Goal: Navigation & Orientation: Find specific page/section

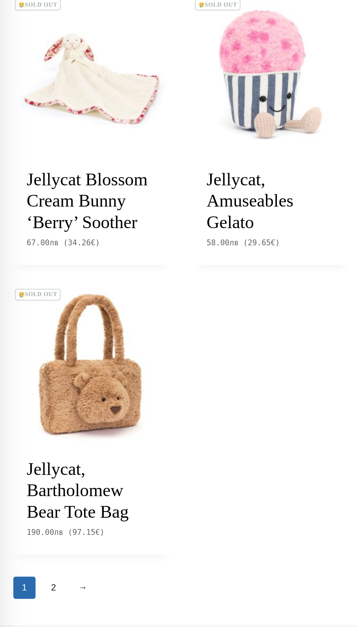
scroll to position [769, 0]
click at [35, 564] on link "2" at bounding box center [35, 557] width 15 height 15
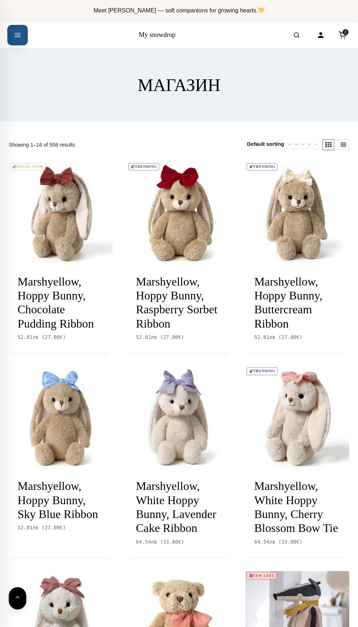
click at [18, 38] on icon "Open menu" at bounding box center [17, 35] width 7 height 13
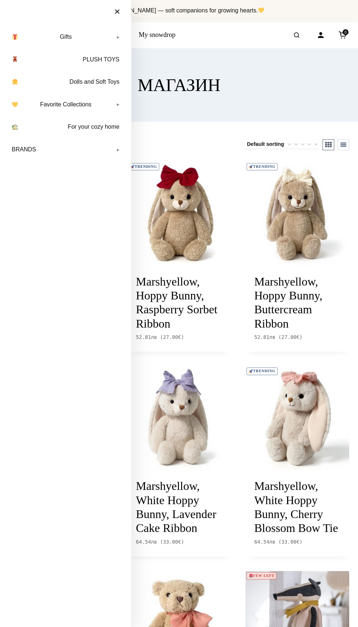
click at [253, 60] on header "МАГАЗИН" at bounding box center [179, 85] width 341 height 73
click at [117, 15] on button "×" at bounding box center [117, 12] width 20 height 16
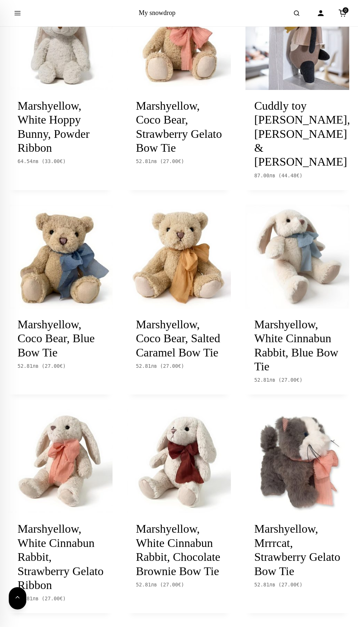
scroll to position [916, 0]
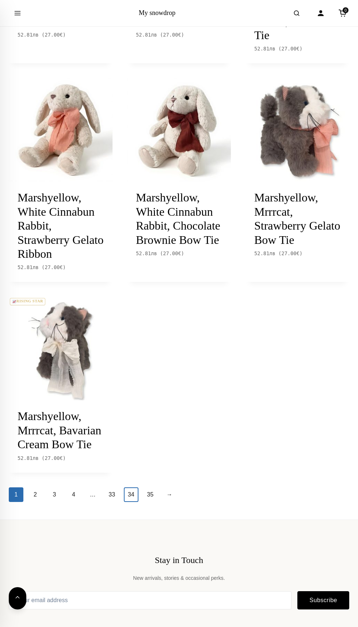
click at [130, 502] on link "34" at bounding box center [131, 494] width 15 height 15
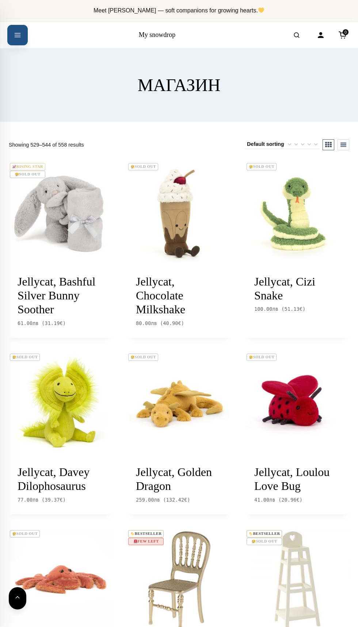
click at [18, 42] on button "Open menu" at bounding box center [17, 35] width 20 height 20
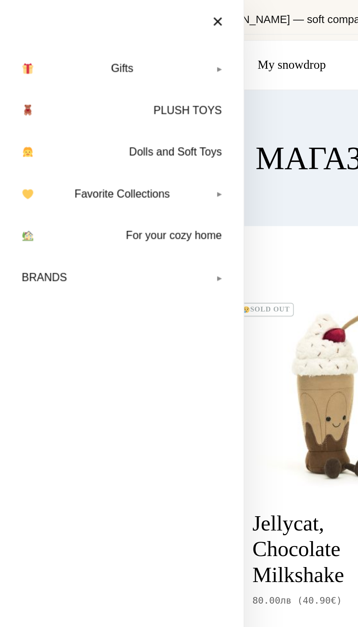
click at [87, 103] on link "Favorite Collections" at bounding box center [65, 104] width 117 height 18
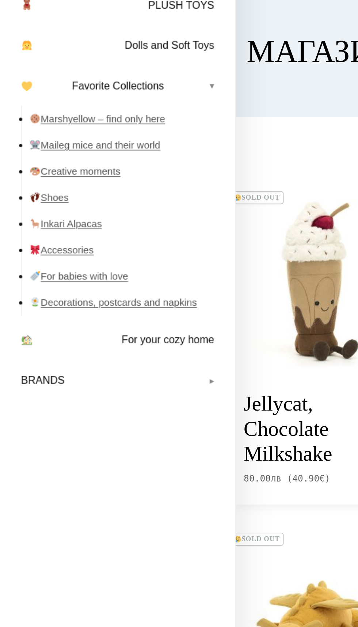
click at [88, 126] on link "Marshyellow – find only here" at bounding box center [69, 122] width 107 height 15
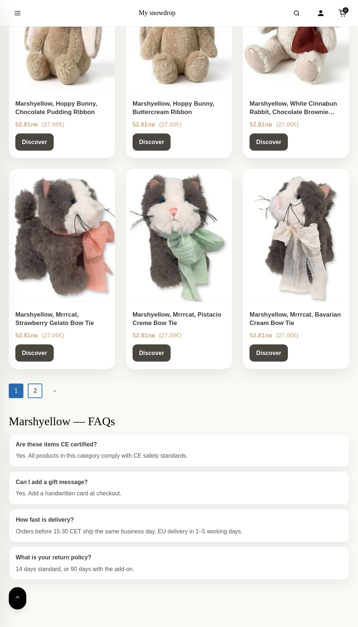
click at [35, 390] on link "2" at bounding box center [35, 390] width 15 height 15
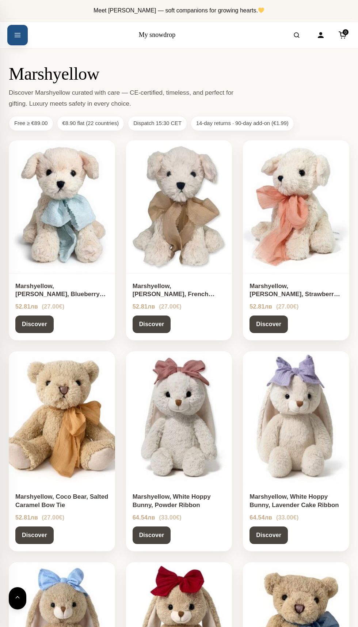
click at [17, 41] on button "Open menu" at bounding box center [17, 35] width 20 height 20
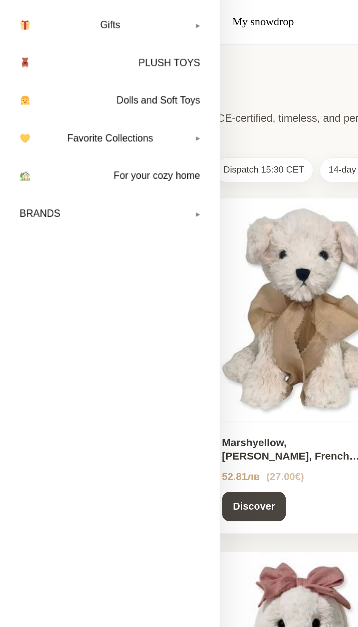
click at [121, 103] on link "Favorite Collections" at bounding box center [65, 104] width 117 height 18
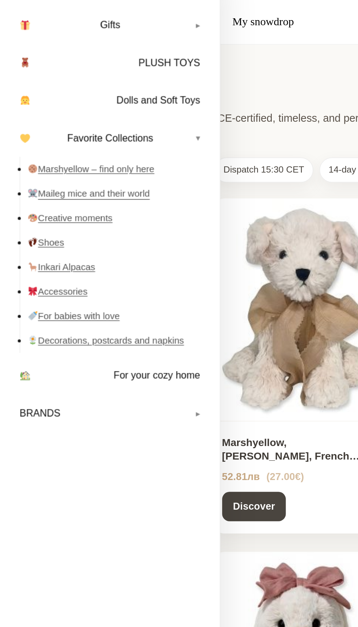
click at [87, 134] on link "Maileg mice and their world" at bounding box center [69, 137] width 107 height 15
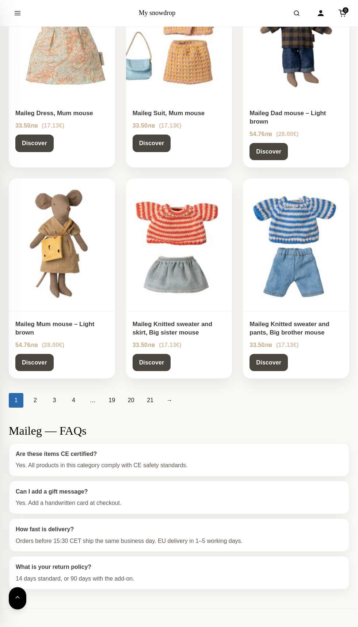
scroll to position [595, 0]
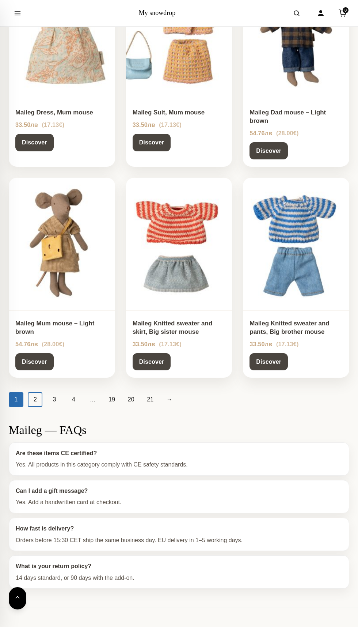
click at [35, 394] on link "2" at bounding box center [35, 399] width 15 height 15
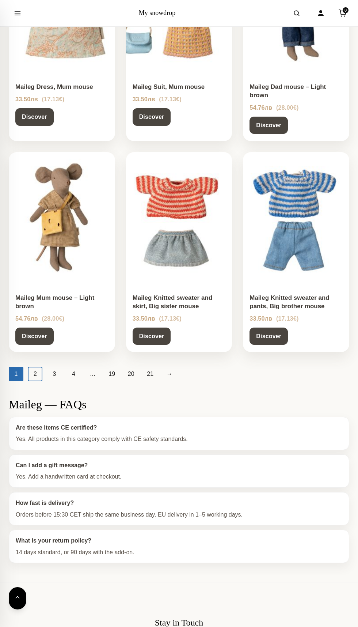
scroll to position [646, 0]
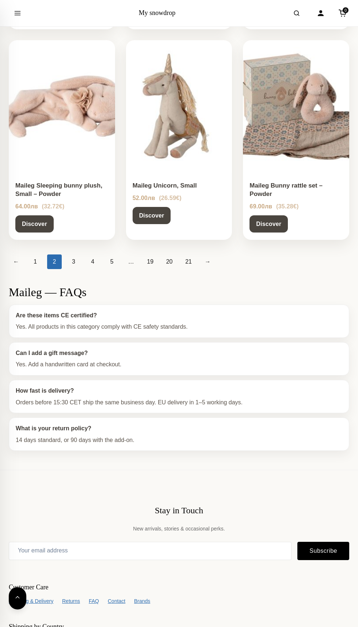
scroll to position [733, 0]
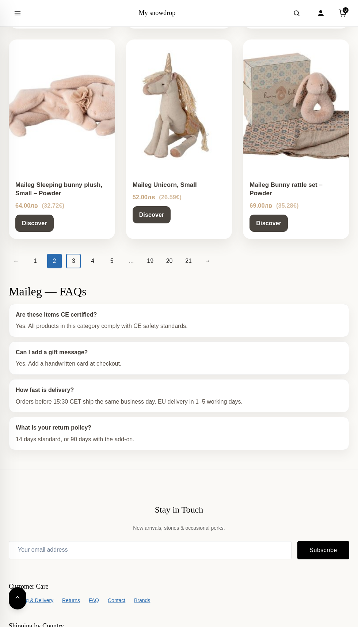
click at [73, 260] on link "3" at bounding box center [73, 261] width 15 height 15
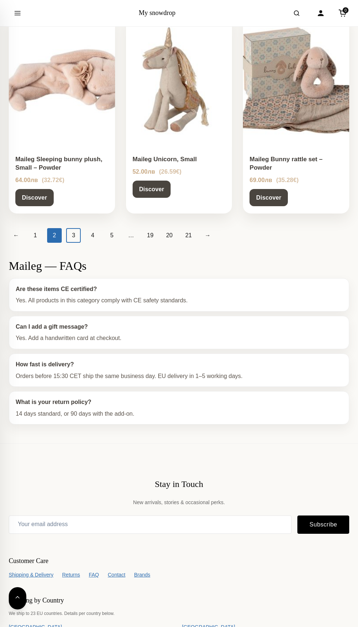
scroll to position [784, 0]
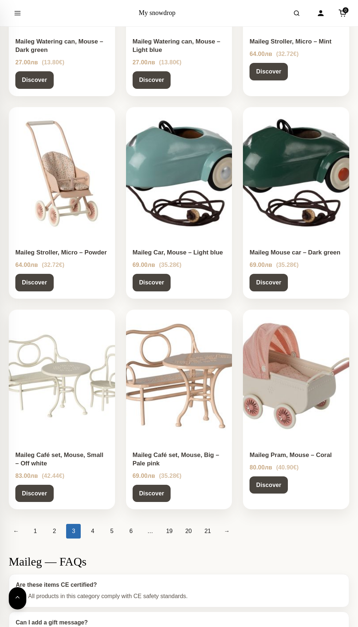
scroll to position [440, 0]
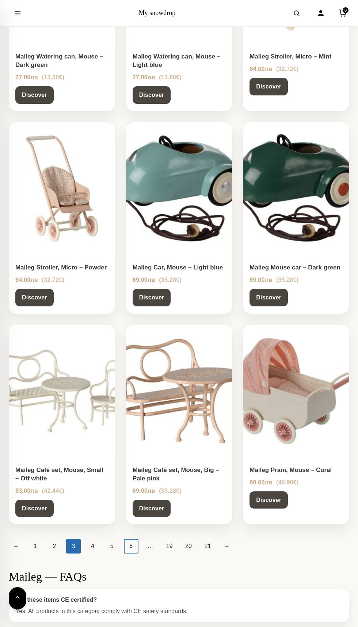
click at [131, 542] on link "6" at bounding box center [131, 546] width 15 height 15
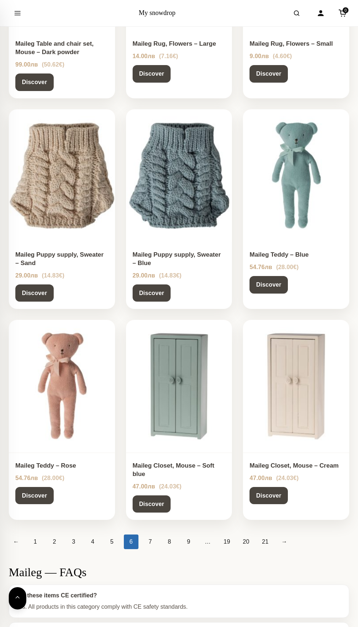
scroll to position [456, 0]
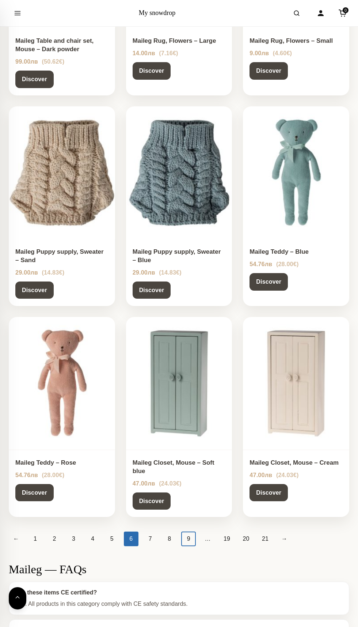
click at [187, 531] on link "9" at bounding box center [188, 538] width 15 height 15
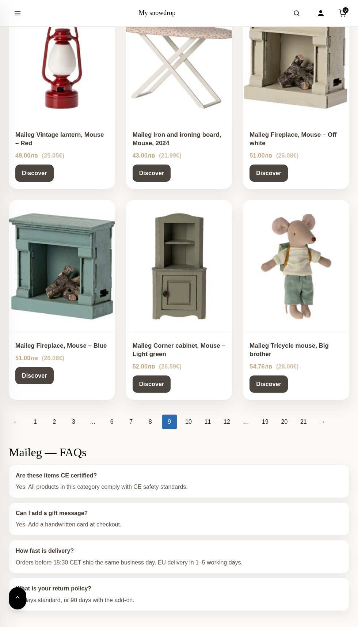
scroll to position [570, 0]
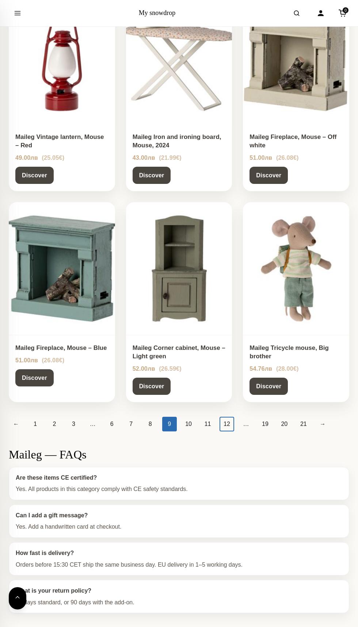
click at [225, 423] on link "12" at bounding box center [227, 424] width 15 height 15
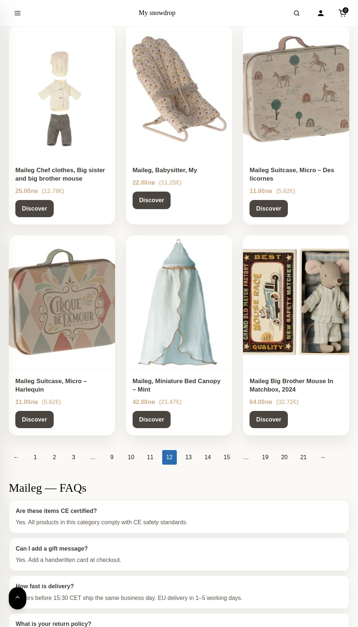
scroll to position [563, 0]
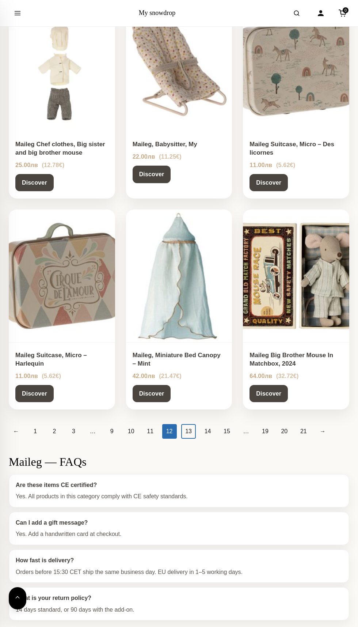
click at [187, 430] on link "13" at bounding box center [188, 431] width 15 height 15
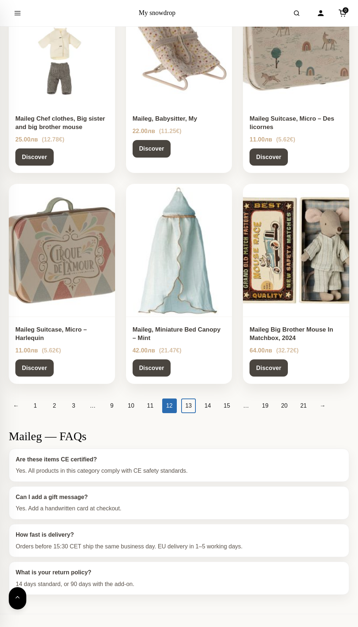
scroll to position [614, 0]
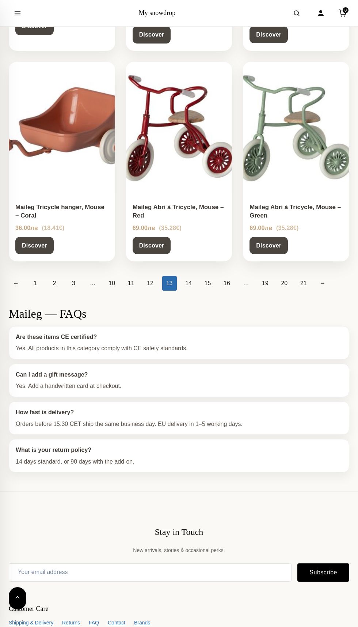
scroll to position [713, 0]
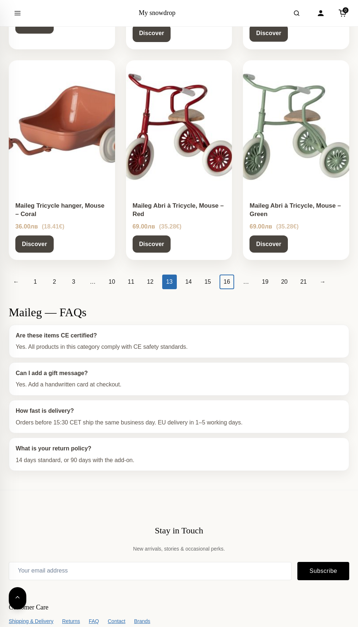
click at [225, 281] on link "16" at bounding box center [227, 281] width 15 height 15
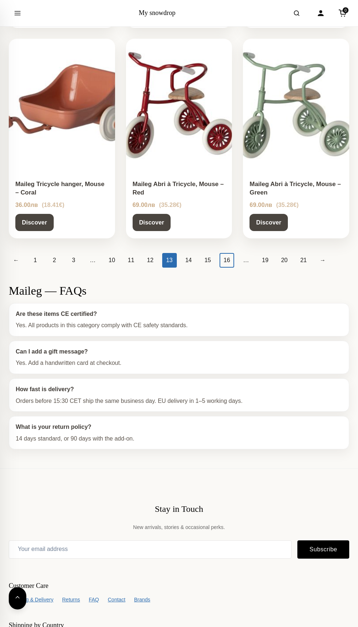
scroll to position [764, 0]
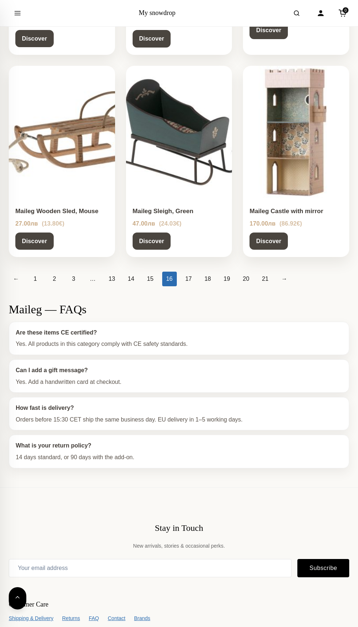
scroll to position [714, 0]
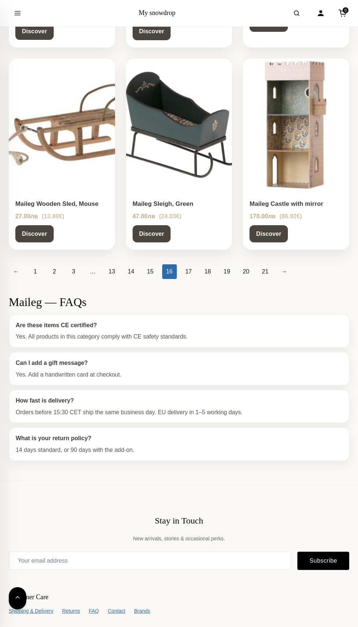
click at [225, 271] on link "19" at bounding box center [227, 271] width 15 height 15
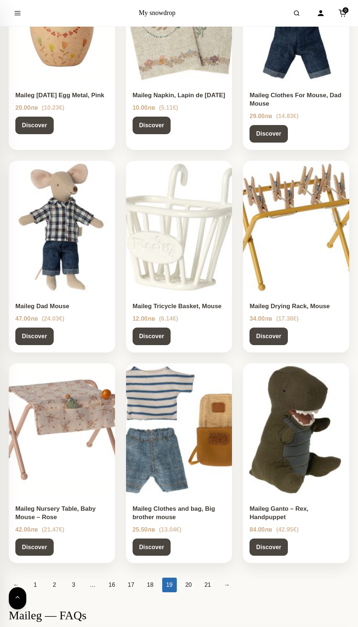
scroll to position [403, 0]
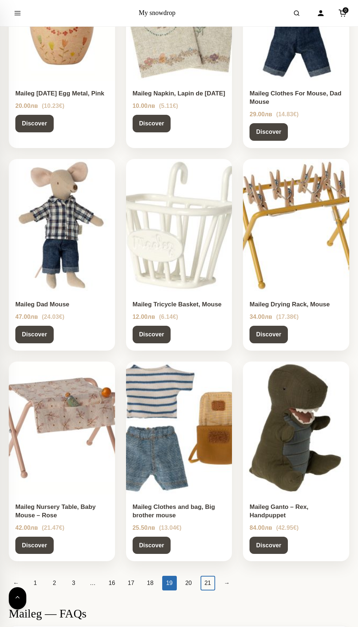
click at [205, 582] on link "21" at bounding box center [208, 583] width 15 height 15
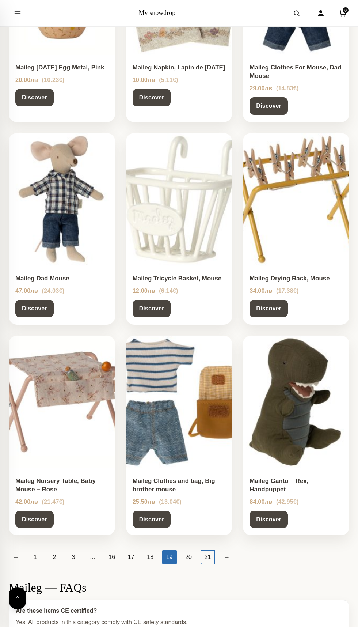
scroll to position [454, 0]
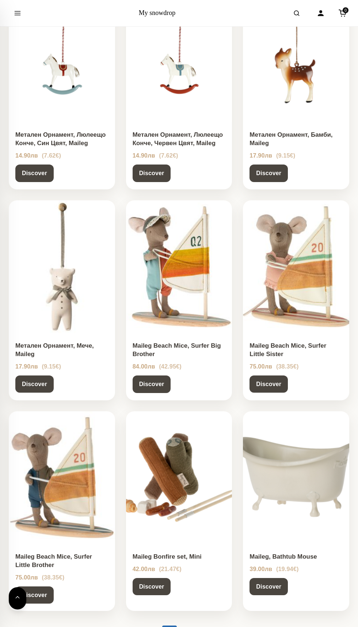
scroll to position [369, 0]
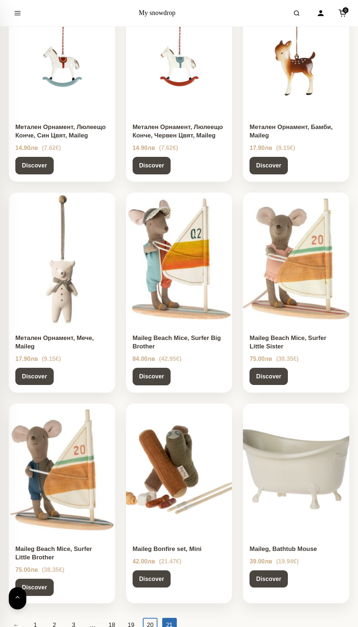
click at [149, 624] on link "20" at bounding box center [150, 625] width 15 height 15
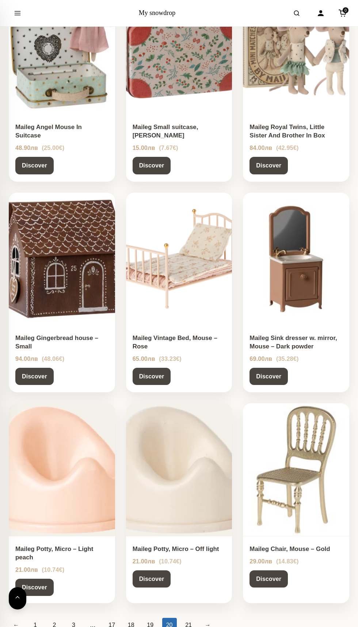
scroll to position [372, 0]
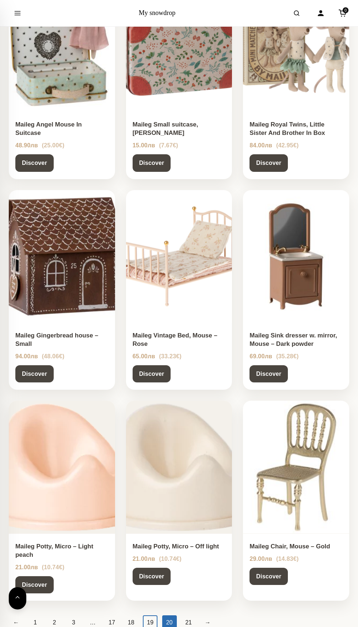
click at [150, 615] on link "19" at bounding box center [150, 622] width 15 height 15
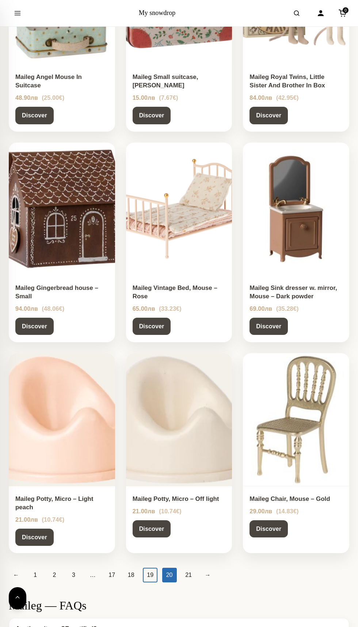
scroll to position [423, 0]
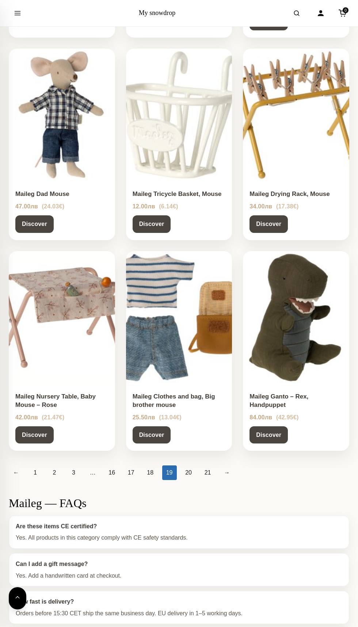
scroll to position [517, 0]
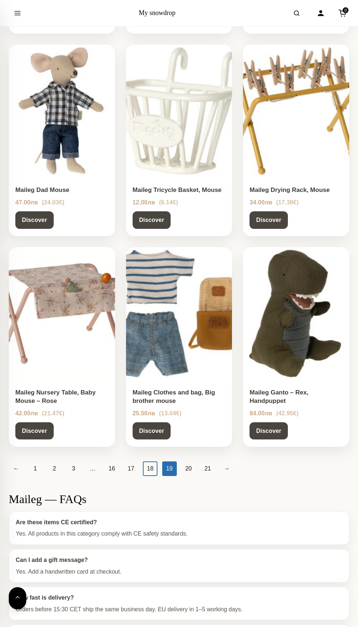
click at [146, 468] on link "18" at bounding box center [150, 468] width 15 height 15
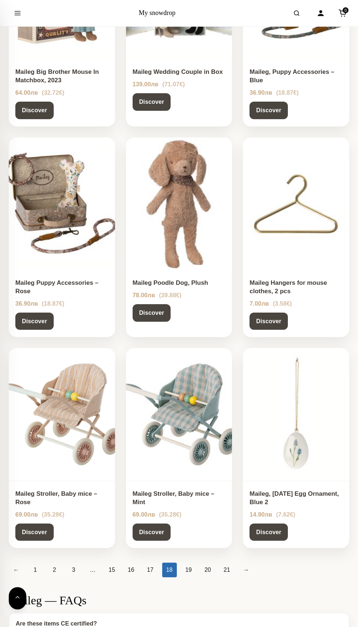
scroll to position [430, 0]
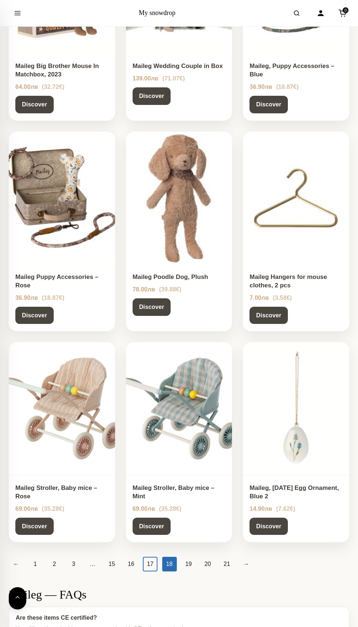
click at [149, 560] on link "17" at bounding box center [150, 564] width 15 height 15
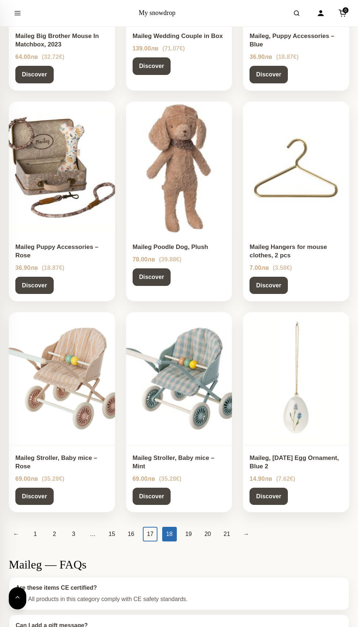
scroll to position [482, 0]
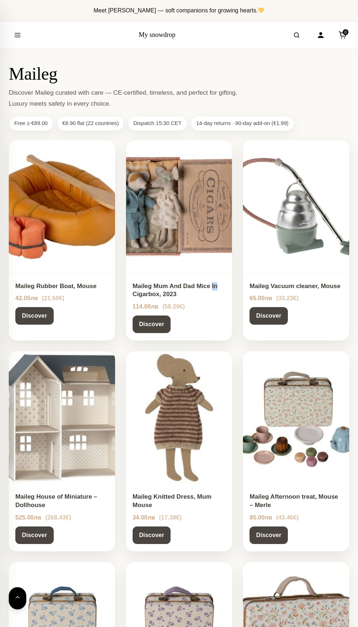
click at [114, 77] on h1 "Maileg" at bounding box center [179, 73] width 341 height 21
click at [18, 34] on icon "Open menu" at bounding box center [17, 35] width 5 height 4
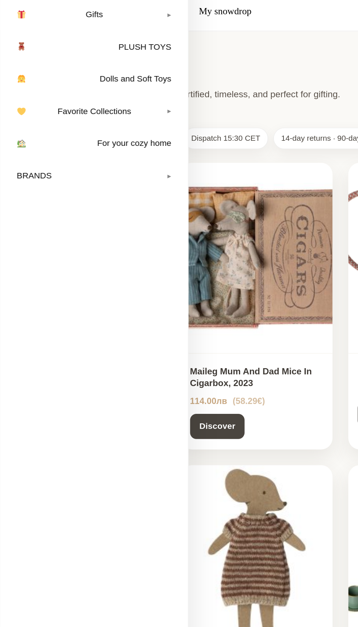
click at [114, 85] on link "Dolls and Soft Toys" at bounding box center [65, 82] width 117 height 18
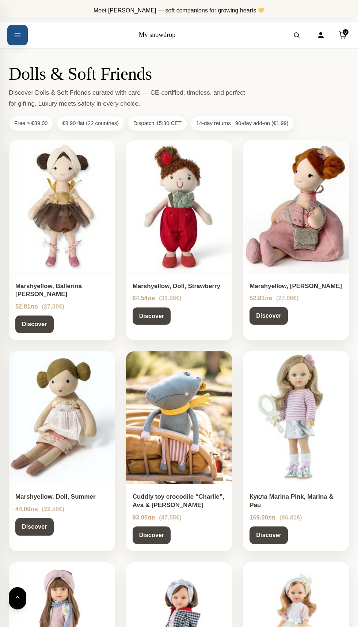
click at [18, 34] on icon "Open menu" at bounding box center [17, 35] width 5 height 4
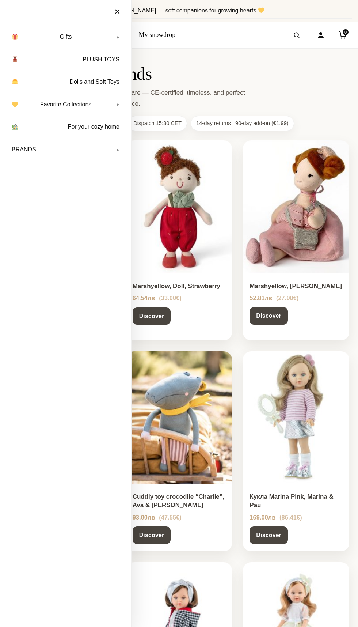
click at [101, 57] on link "PLUSH TOYS" at bounding box center [65, 59] width 117 height 18
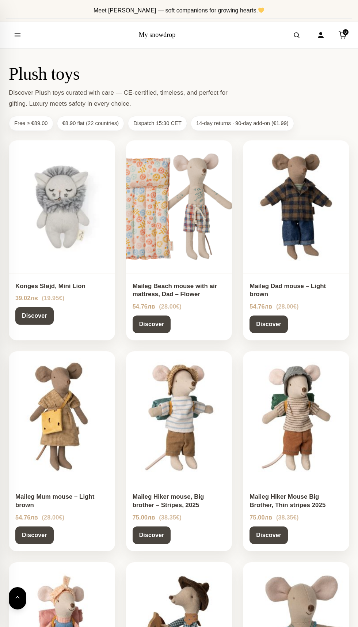
click at [26, 39] on button "Open menu" at bounding box center [17, 35] width 20 height 20
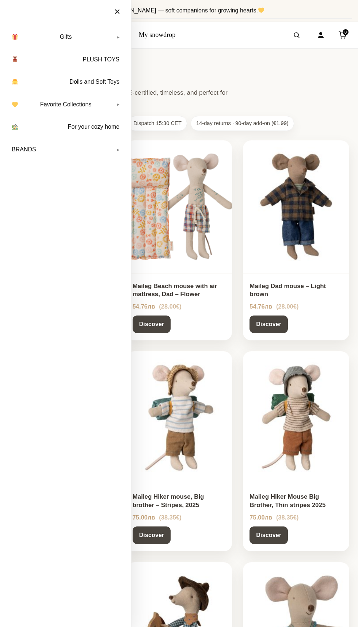
click at [118, 106] on link "Favorite Collections" at bounding box center [65, 104] width 117 height 18
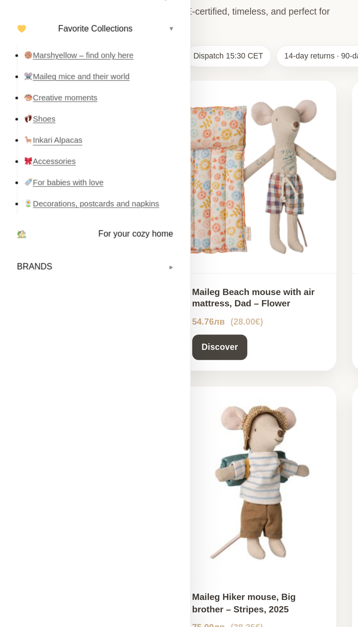
click at [61, 185] on link "Inkari Alpacas" at bounding box center [69, 181] width 107 height 15
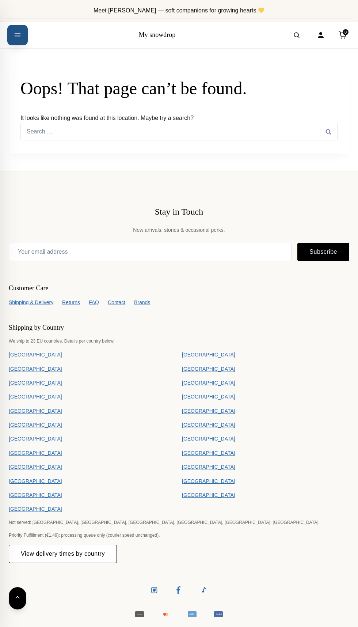
click at [17, 35] on icon "Open menu" at bounding box center [17, 35] width 7 height 13
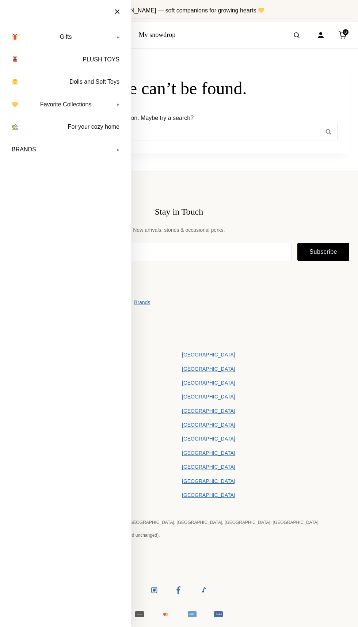
click at [118, 149] on link "BRANDS" at bounding box center [65, 149] width 117 height 18
click at [58, 171] on link "Marshyellow" at bounding box center [69, 168] width 107 height 15
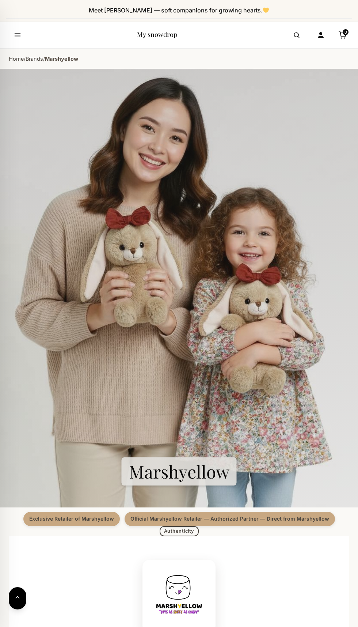
click at [18, 35] on icon "Open menu" at bounding box center [17, 35] width 7 height 13
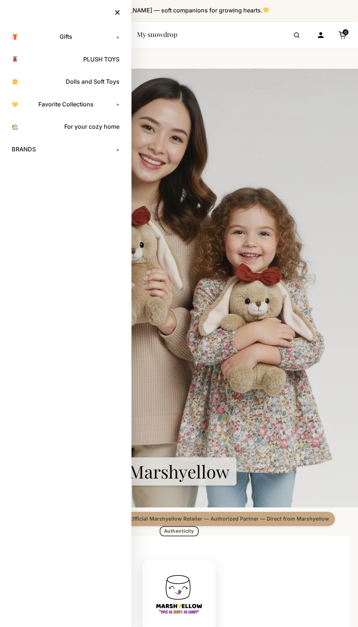
click at [118, 149] on link "BRANDS" at bounding box center [65, 149] width 117 height 18
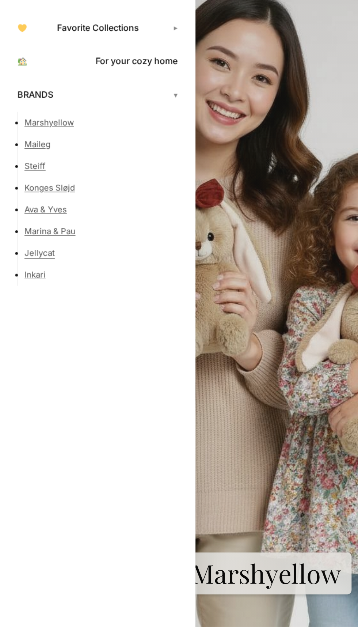
click at [42, 252] on link "Jellycat" at bounding box center [69, 255] width 107 height 15
